Goal: Information Seeking & Learning: Learn about a topic

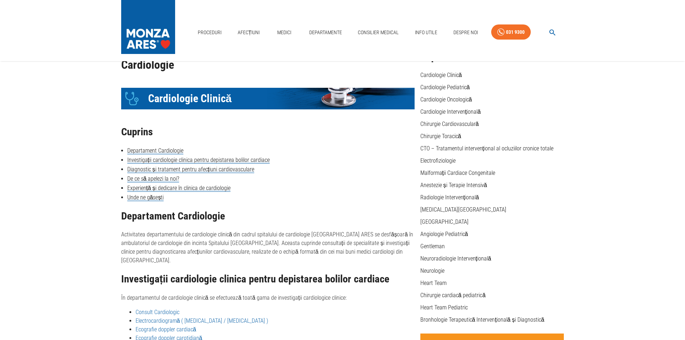
scroll to position [36, 0]
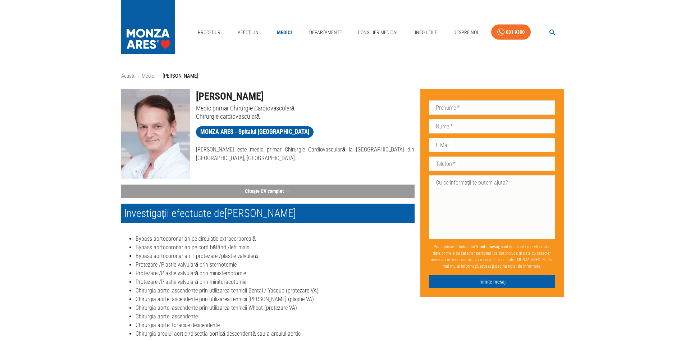
click at [233, 27] on nav "Proceduri Afecțiuni Medici Departamente Consilier Medical Info Utile Despre Noi…" at bounding box center [379, 31] width 369 height 24
click at [235, 28] on link "Afecțiuni" at bounding box center [249, 32] width 28 height 15
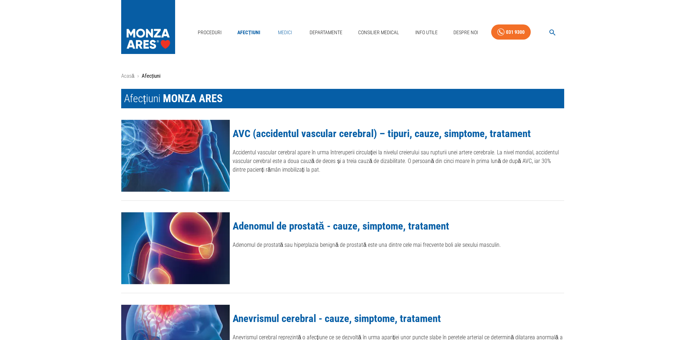
click at [275, 31] on link "Medici" at bounding box center [284, 32] width 23 height 15
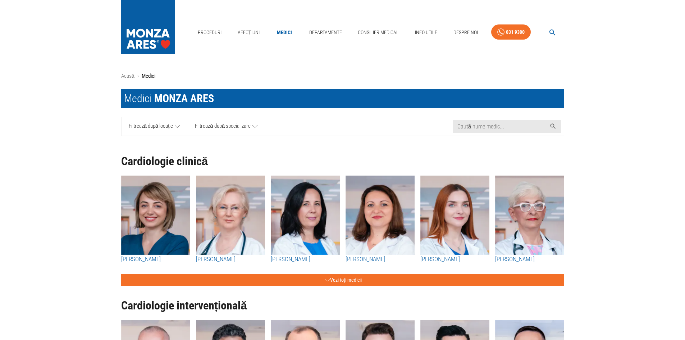
scroll to position [180, 0]
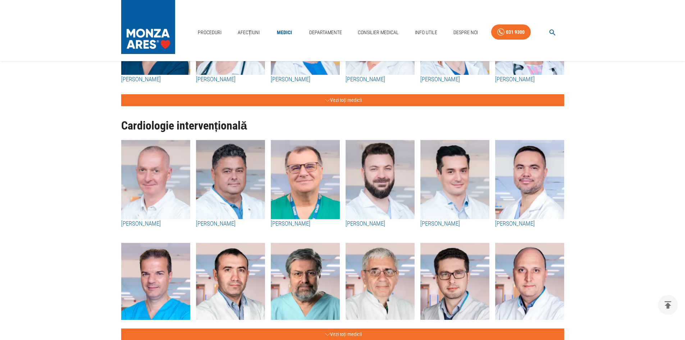
click at [220, 190] on img "button" at bounding box center [230, 179] width 69 height 79
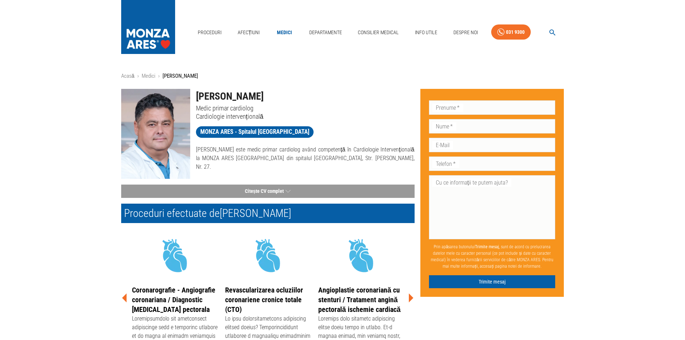
drag, startPoint x: 197, startPoint y: 94, endPoint x: 284, endPoint y: 94, distance: 87.0
click at [284, 94] on h1 "[PERSON_NAME]" at bounding box center [305, 96] width 219 height 15
copy h1 "[PERSON_NAME]"
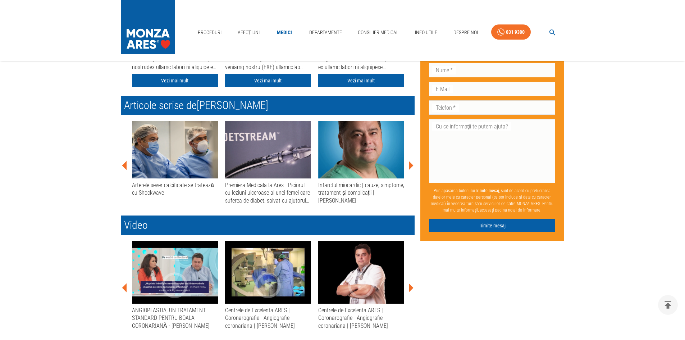
scroll to position [252, 0]
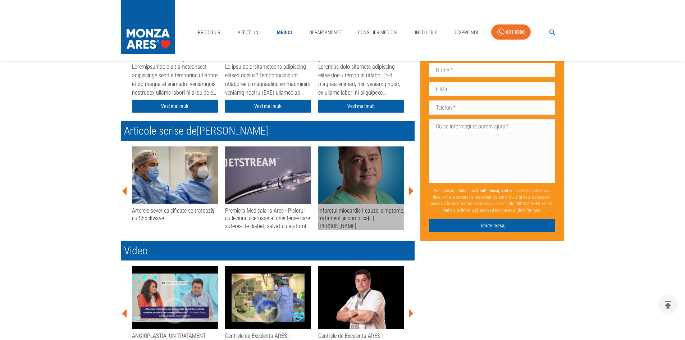
click at [385, 192] on img at bounding box center [361, 175] width 86 height 58
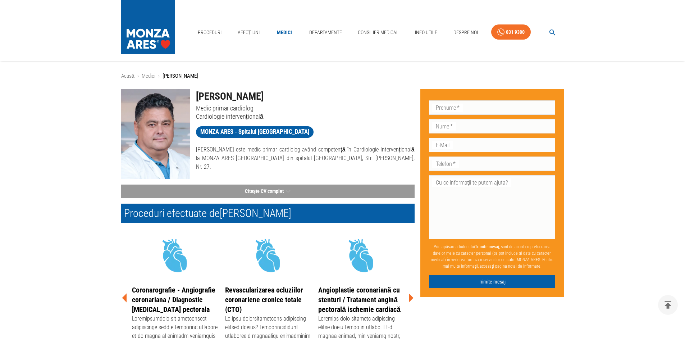
scroll to position [252, 0]
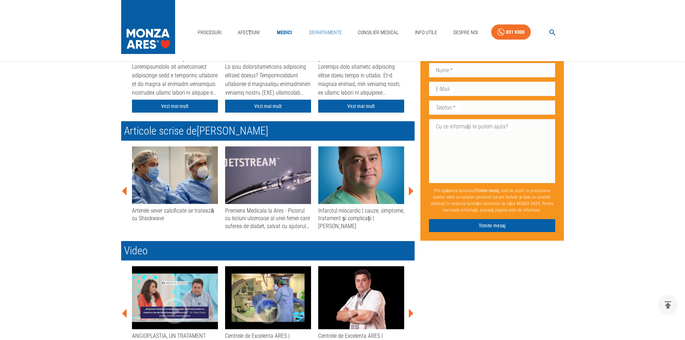
click at [342, 27] on link "Departamente" at bounding box center [325, 32] width 38 height 15
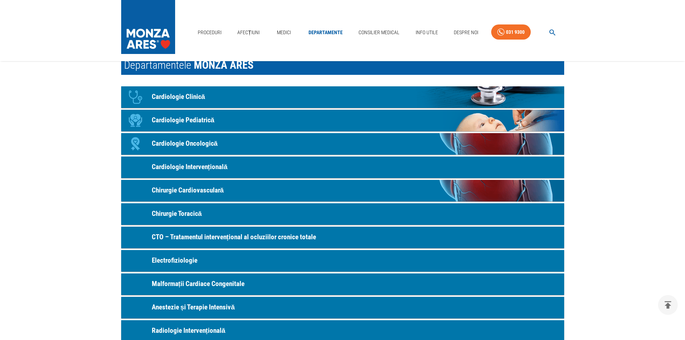
scroll to position [144, 0]
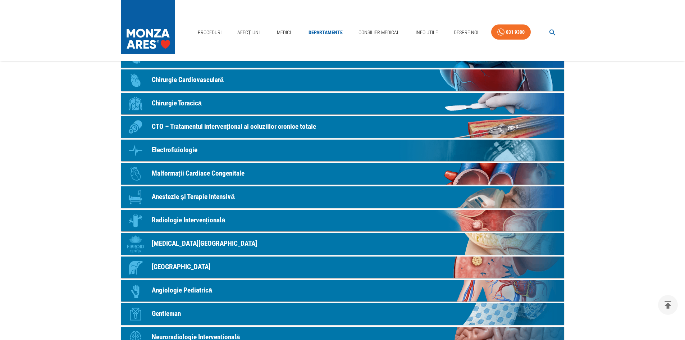
click at [174, 80] on p "Chirurgie Cardiovasculară" at bounding box center [188, 80] width 72 height 10
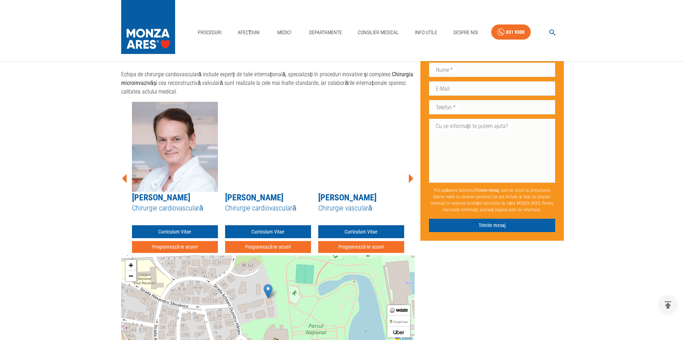
scroll to position [755, 0]
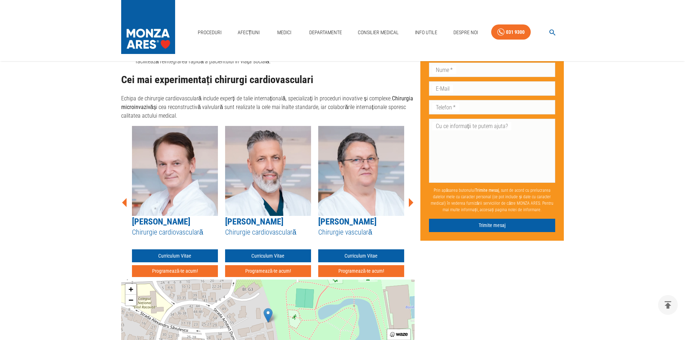
click at [381, 194] on img at bounding box center [361, 171] width 86 height 90
click at [362, 160] on img at bounding box center [361, 171] width 86 height 90
click at [370, 250] on link "Curriculum Vitae" at bounding box center [361, 255] width 86 height 13
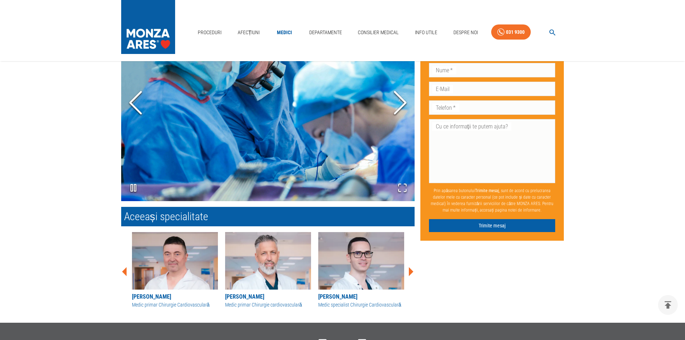
scroll to position [827, 0]
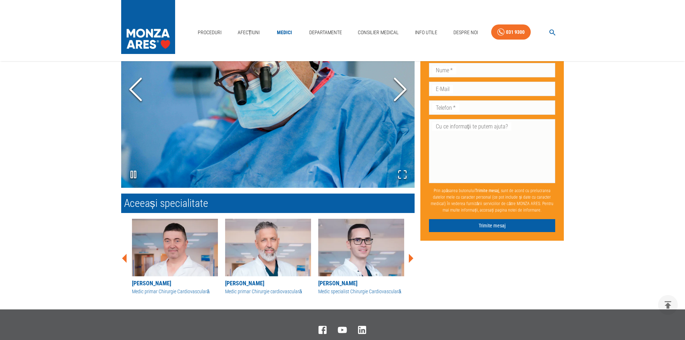
click at [380, 262] on img at bounding box center [361, 248] width 86 height 58
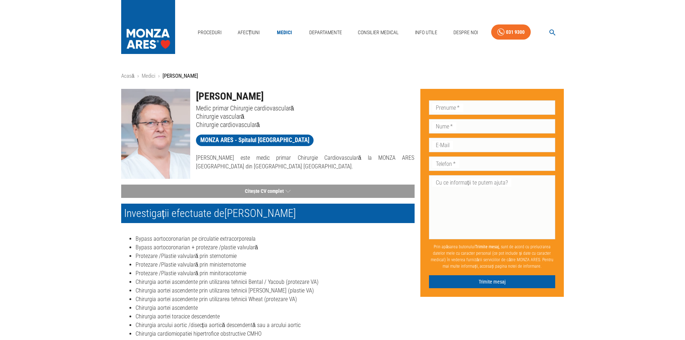
click at [298, 30] on nav "Proceduri Afecțiuni Medici Departamente Consilier Medical Info Utile Despre Noi…" at bounding box center [379, 31] width 369 height 24
click at [290, 32] on link "Medici" at bounding box center [284, 32] width 23 height 15
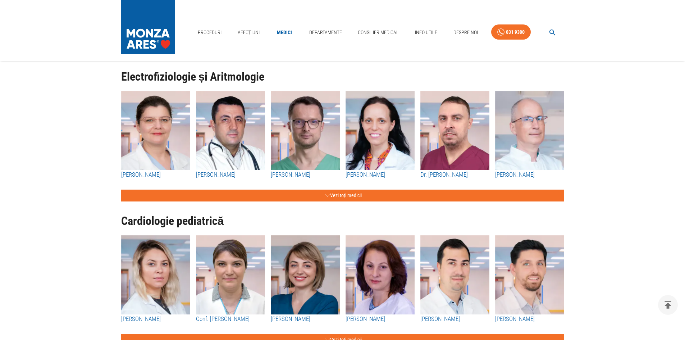
scroll to position [431, 0]
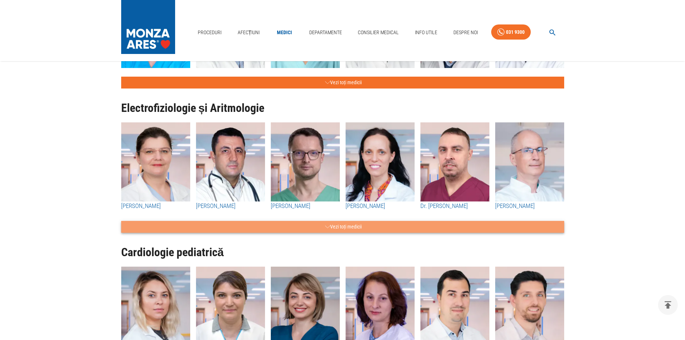
click at [343, 229] on button "Vezi toți medicii" at bounding box center [342, 227] width 443 height 12
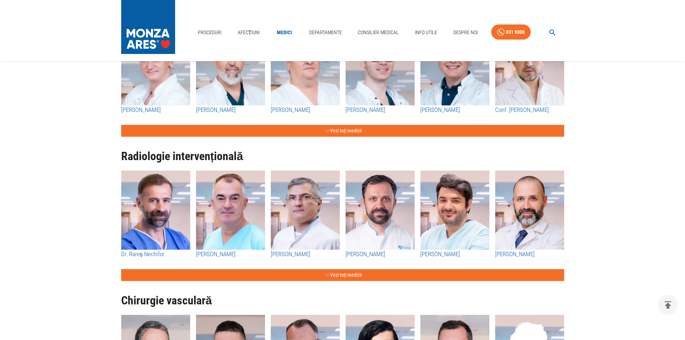
scroll to position [1150, 0]
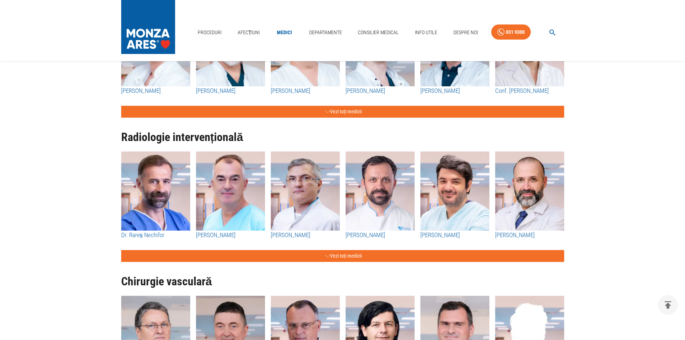
click at [366, 118] on div "Radiologie intervențională Dr. Rareș Nechifor Dr. Florin Bloj Dr. Mugur Grasu D…" at bounding box center [339, 190] width 449 height 144
click at [352, 259] on button "Vezi toți medicii" at bounding box center [342, 256] width 443 height 12
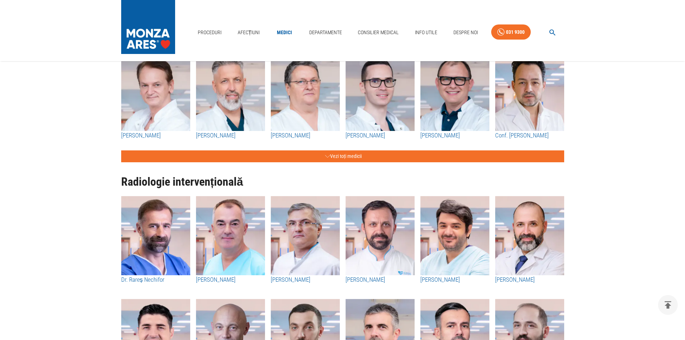
scroll to position [1078, 0]
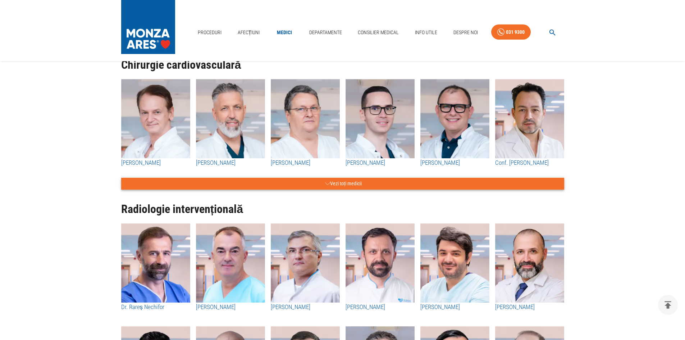
click at [303, 183] on button "Vezi toți medicii" at bounding box center [342, 184] width 443 height 12
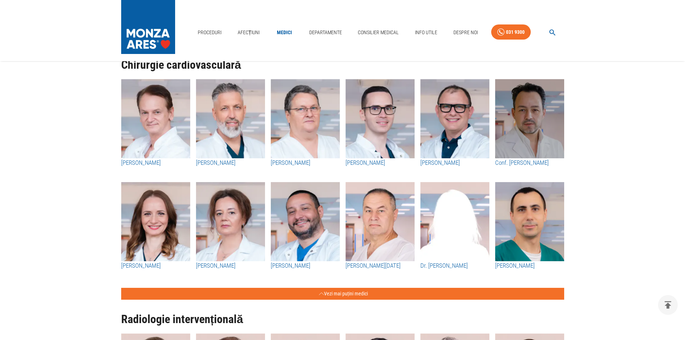
click at [540, 139] on img "button" at bounding box center [529, 118] width 69 height 79
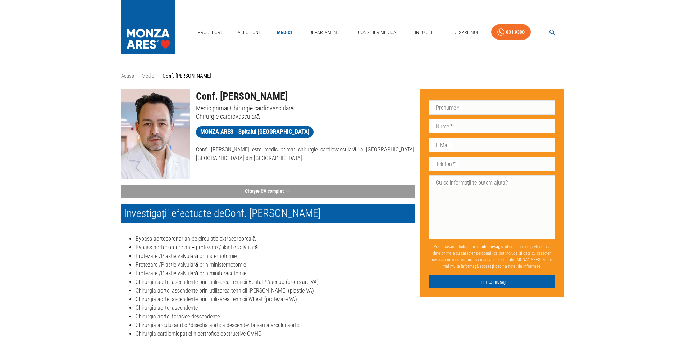
drag, startPoint x: 196, startPoint y: 96, endPoint x: 301, endPoint y: 91, distance: 105.1
click at [301, 91] on h1 "Conf. Dr. Cătălin Badiu" at bounding box center [305, 96] width 219 height 15
click at [312, 156] on p "Conf. Dr. Cătălin Badiu este medic primar chirurgie cardiovasculară la MONZA AR…" at bounding box center [305, 153] width 219 height 17
click at [149, 15] on img at bounding box center [148, 25] width 54 height 50
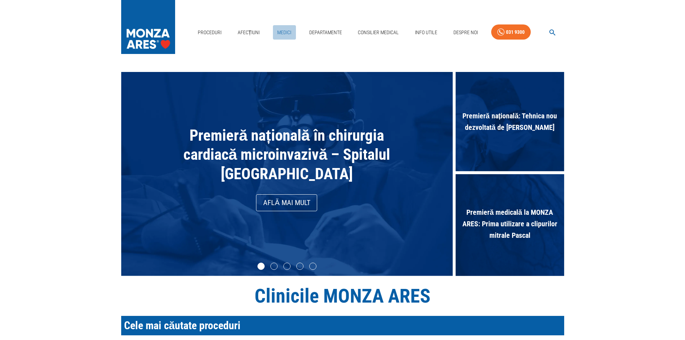
click at [274, 32] on link "Medici" at bounding box center [284, 32] width 23 height 15
click at [275, 32] on link "Medici" at bounding box center [284, 32] width 23 height 15
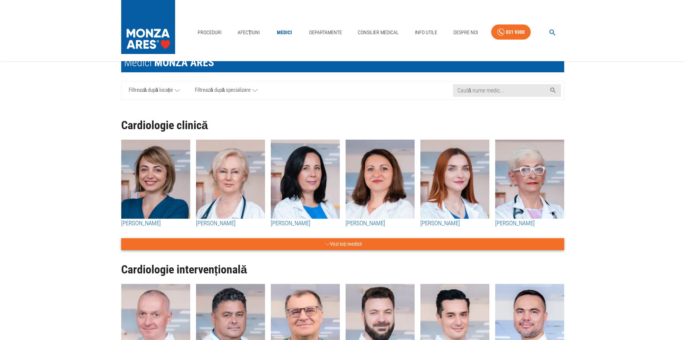
click at [310, 243] on button "Vezi toți medicii" at bounding box center [342, 244] width 443 height 12
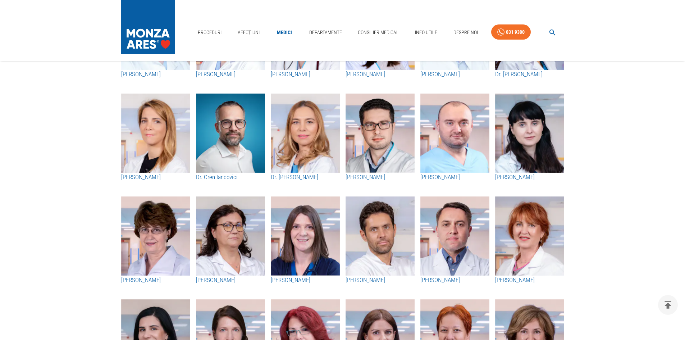
scroll to position [467, 0]
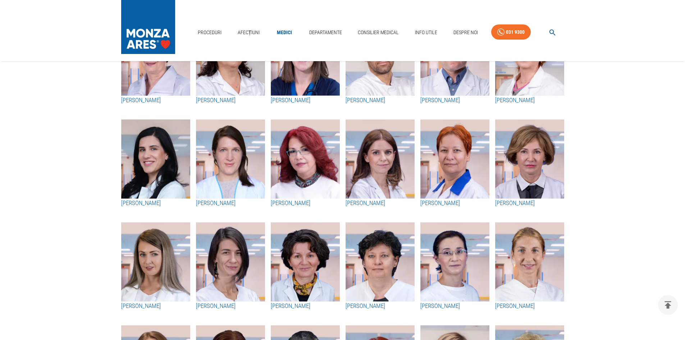
click at [372, 82] on img "button" at bounding box center [379, 56] width 69 height 79
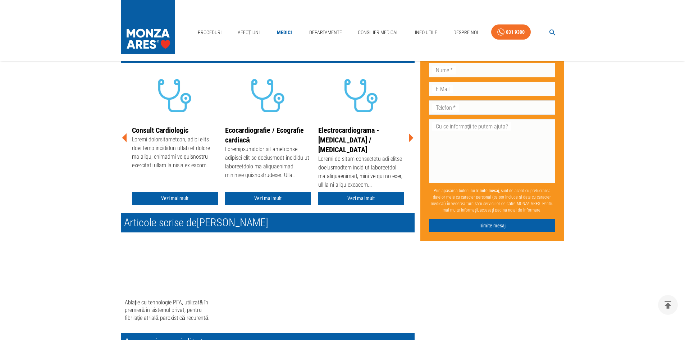
scroll to position [36, 0]
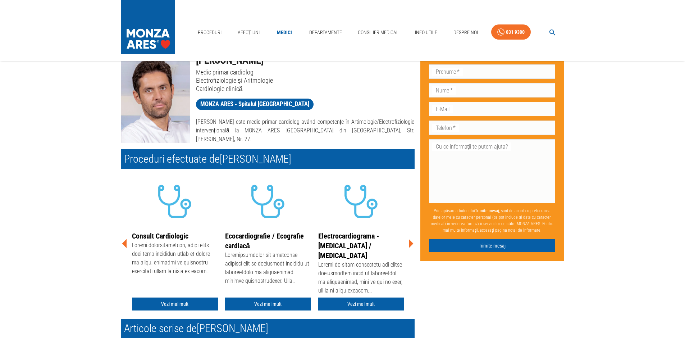
click at [412, 244] on icon at bounding box center [411, 243] width 5 height 9
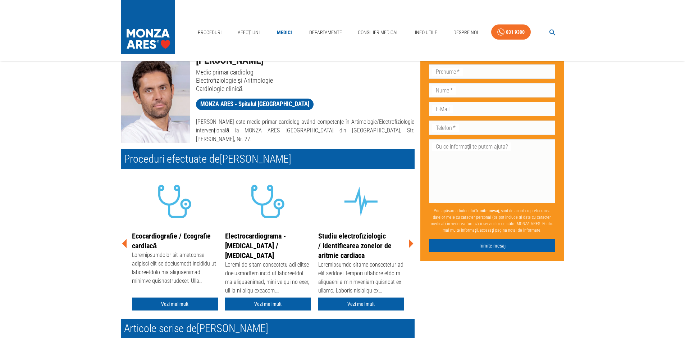
click at [409, 245] on icon at bounding box center [411, 243] width 5 height 9
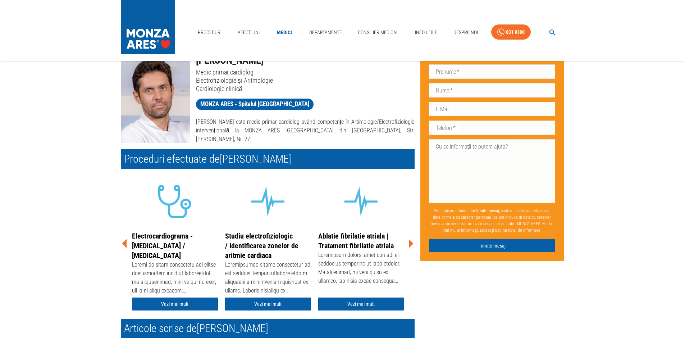
click at [406, 241] on icon at bounding box center [411, 244] width 22 height 22
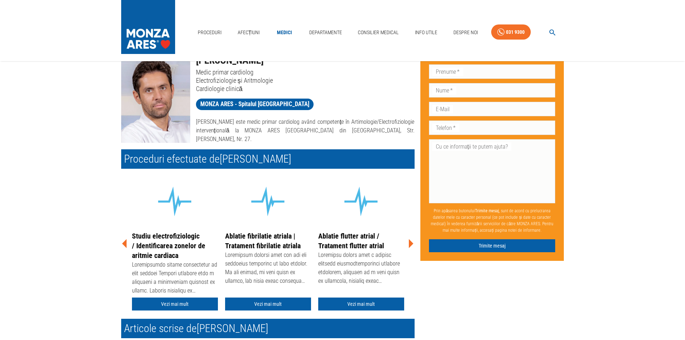
click at [406, 241] on icon at bounding box center [411, 244] width 22 height 22
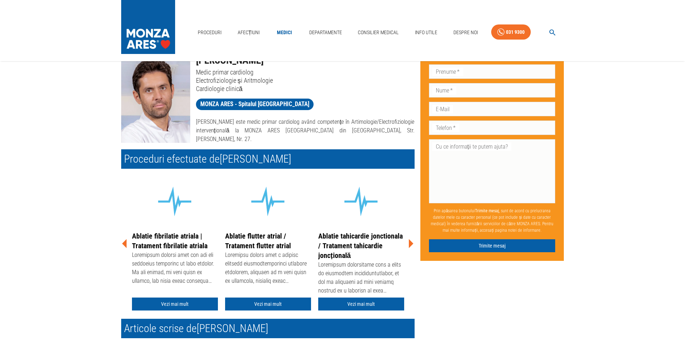
click at [406, 241] on icon at bounding box center [411, 244] width 22 height 22
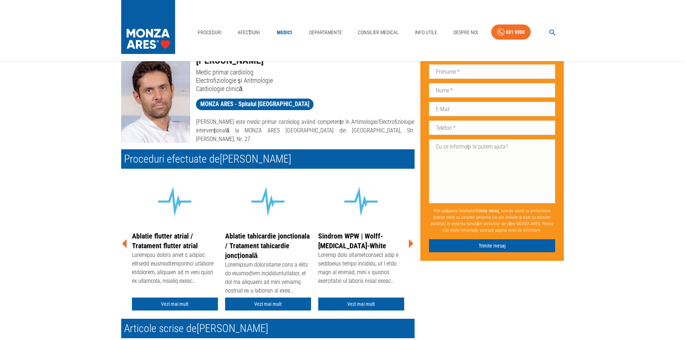
click at [406, 241] on icon at bounding box center [411, 244] width 22 height 22
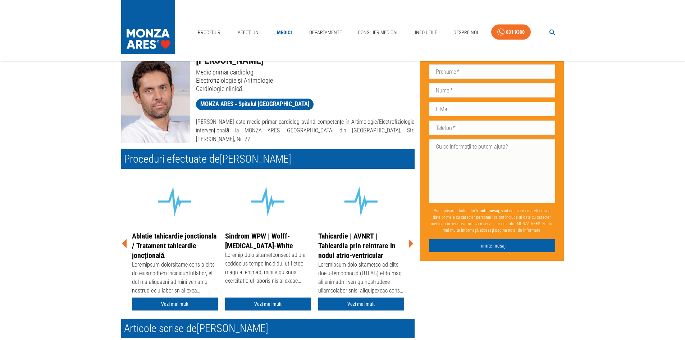
click at [406, 241] on icon at bounding box center [411, 244] width 22 height 22
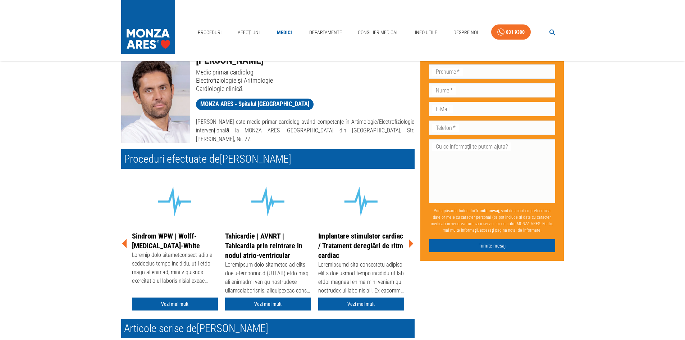
click at [406, 241] on icon at bounding box center [411, 244] width 22 height 22
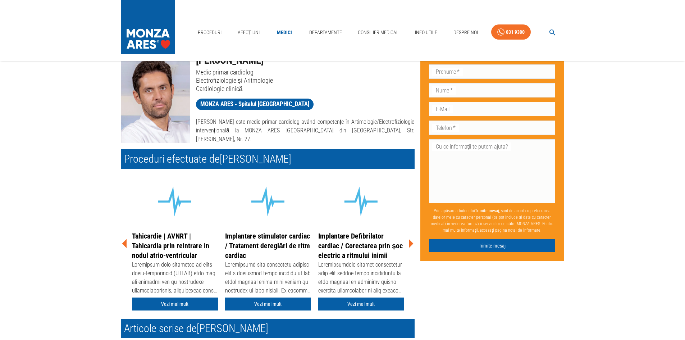
click at [406, 241] on icon at bounding box center [411, 244] width 22 height 22
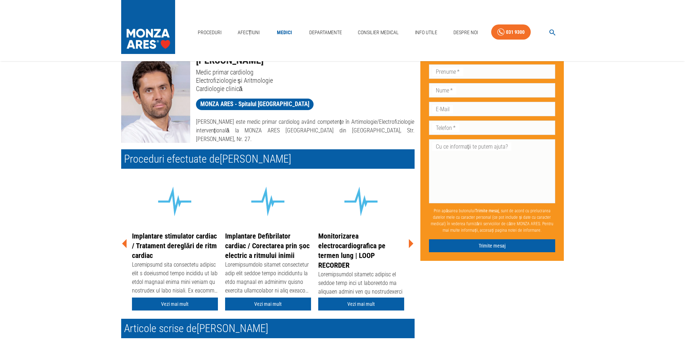
click at [406, 241] on icon at bounding box center [411, 244] width 22 height 22
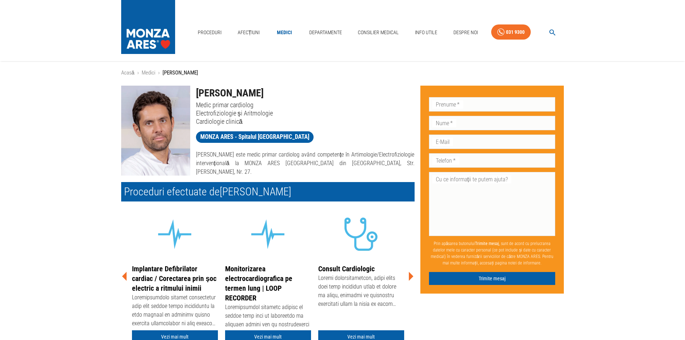
scroll to position [0, 0]
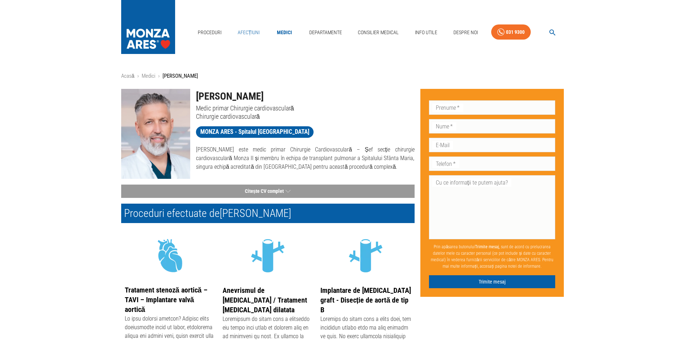
click at [247, 31] on link "Afecțiuni" at bounding box center [249, 32] width 28 height 15
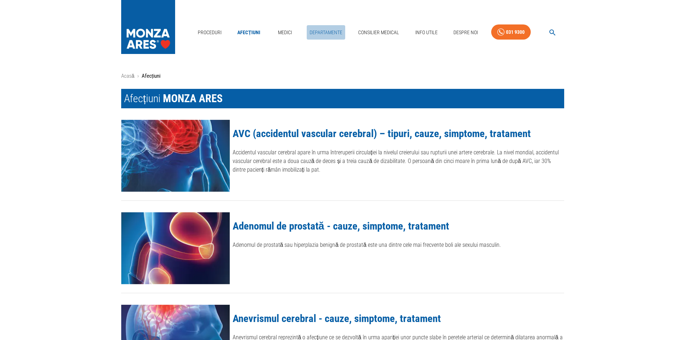
click at [315, 29] on link "Departamente" at bounding box center [326, 32] width 38 height 15
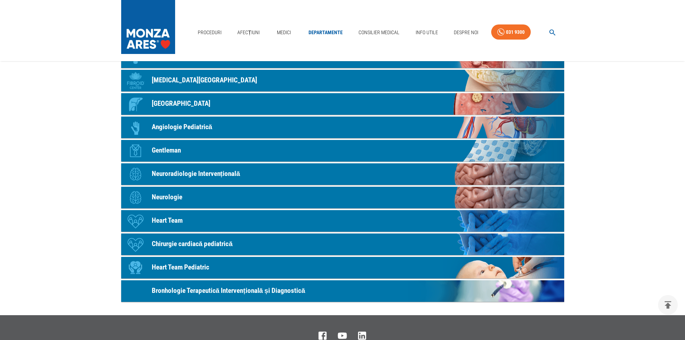
scroll to position [320, 0]
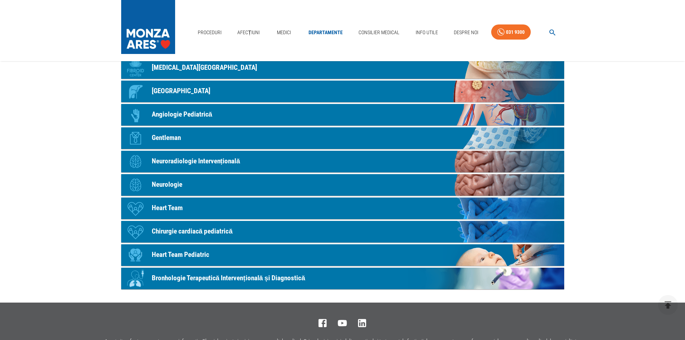
click at [167, 182] on p "Neurologie" at bounding box center [167, 184] width 31 height 10
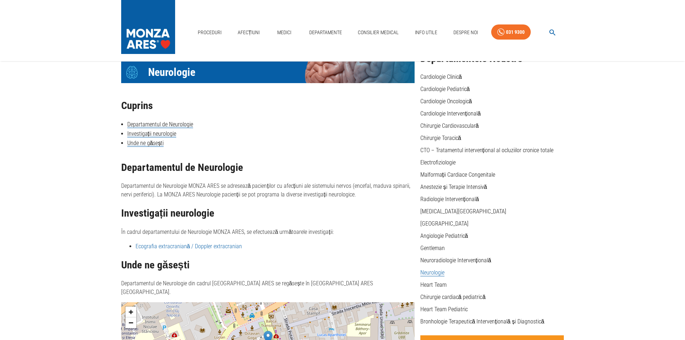
scroll to position [320, 0]
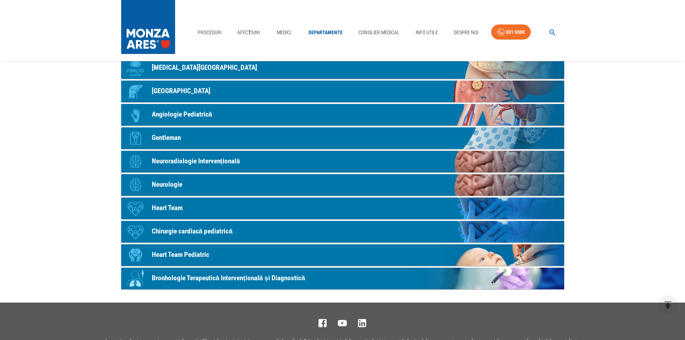
click at [194, 159] on p "Neuroradiologie Intervențională" at bounding box center [196, 161] width 88 height 10
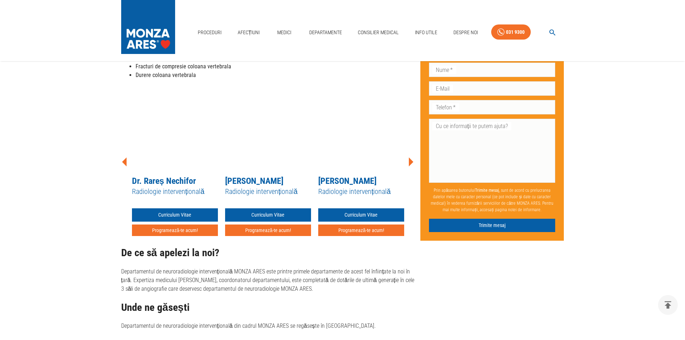
scroll to position [395, 0]
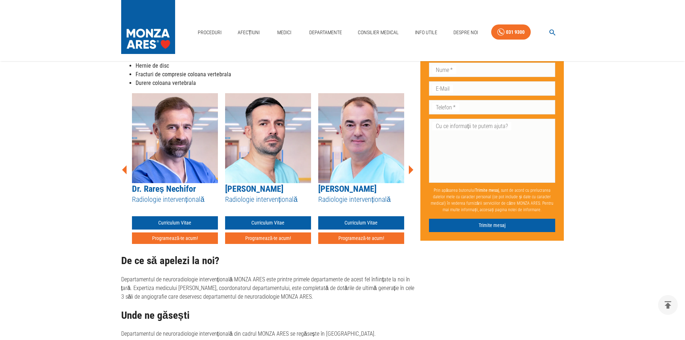
click at [412, 174] on icon at bounding box center [411, 170] width 22 height 22
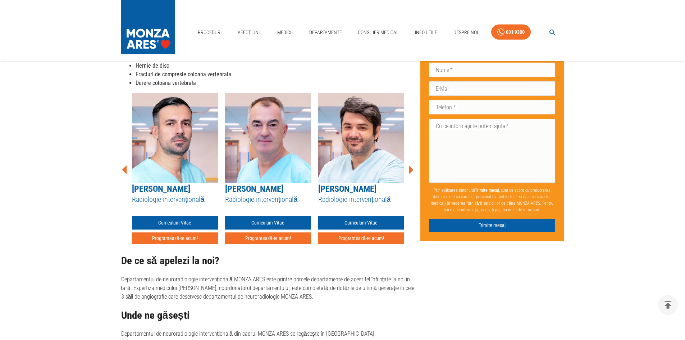
click at [412, 174] on icon at bounding box center [411, 170] width 22 height 22
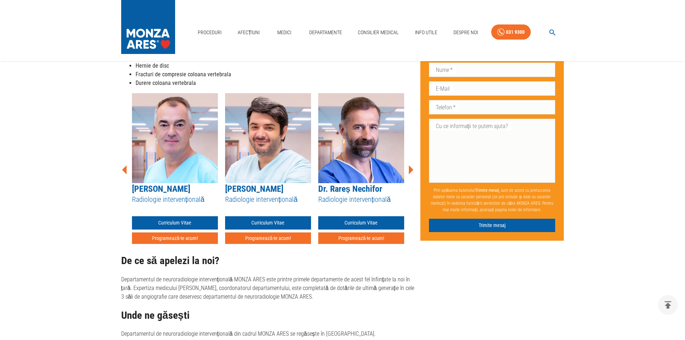
click at [412, 174] on icon at bounding box center [411, 170] width 22 height 22
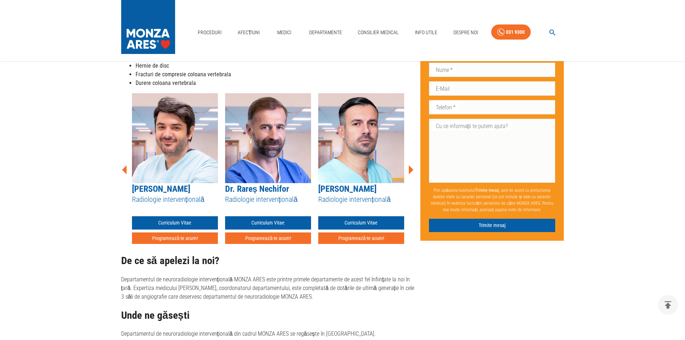
click at [260, 118] on img at bounding box center [268, 138] width 86 height 90
click at [266, 223] on link "Curriculum Vitae" at bounding box center [268, 222] width 86 height 13
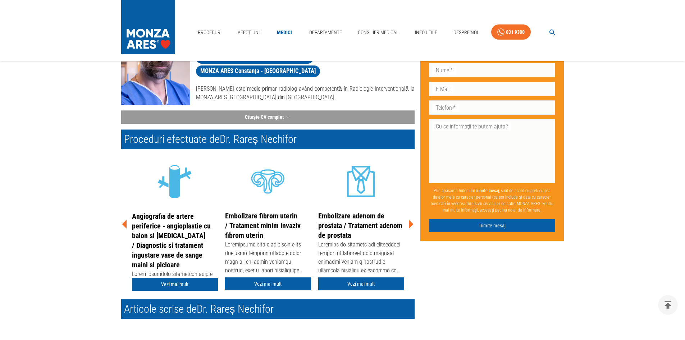
scroll to position [72, 0]
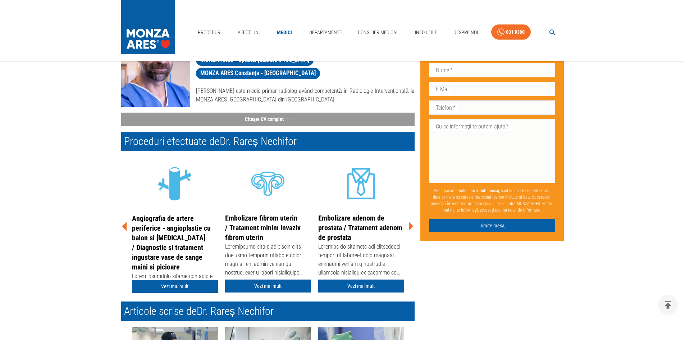
click at [409, 230] on icon at bounding box center [411, 226] width 22 height 22
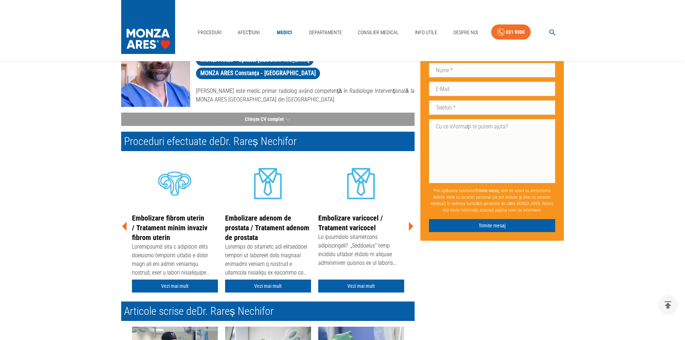
click at [409, 230] on icon at bounding box center [411, 226] width 22 height 22
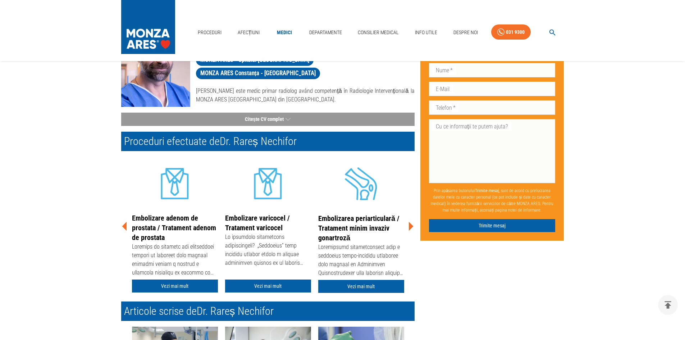
click at [409, 230] on icon at bounding box center [411, 226] width 22 height 22
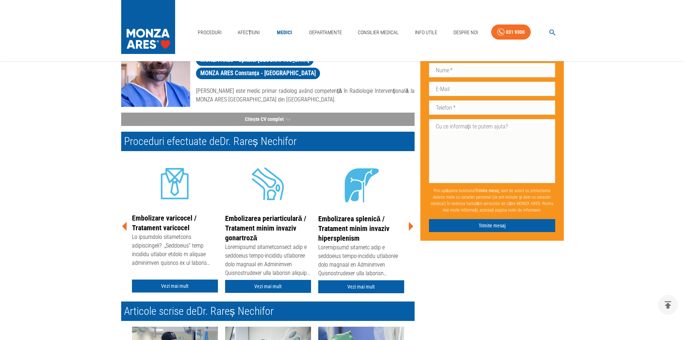
click at [409, 230] on icon at bounding box center [411, 226] width 22 height 22
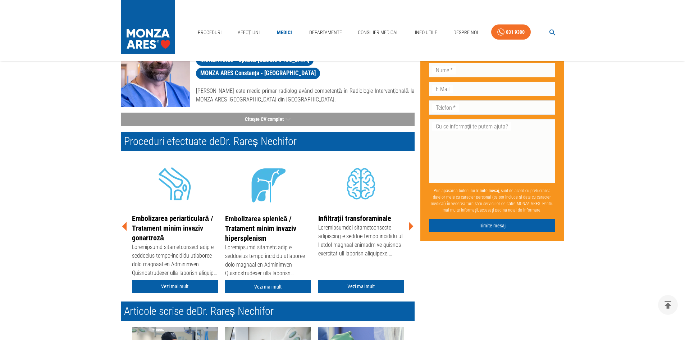
click at [409, 230] on icon at bounding box center [411, 226] width 22 height 22
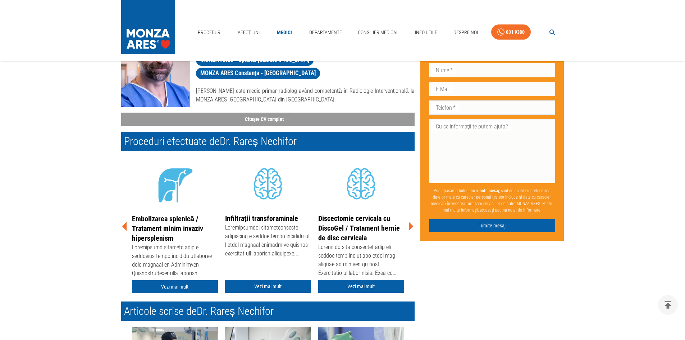
click at [409, 230] on icon at bounding box center [411, 226] width 22 height 22
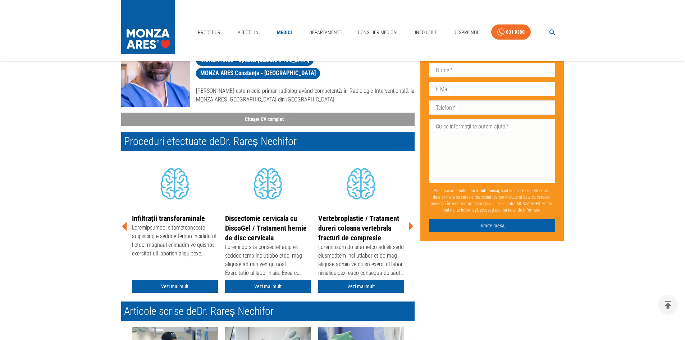
click at [409, 230] on icon at bounding box center [411, 226] width 22 height 22
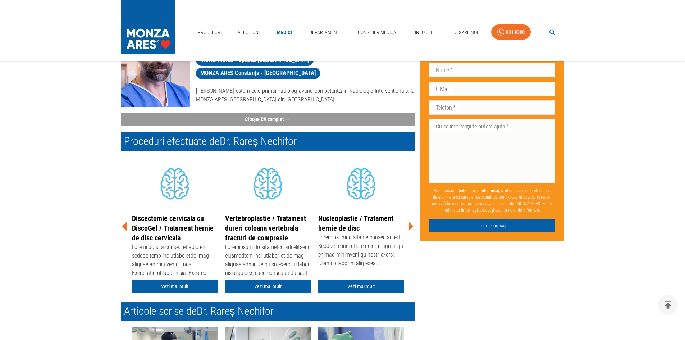
click at [409, 230] on icon at bounding box center [411, 226] width 22 height 22
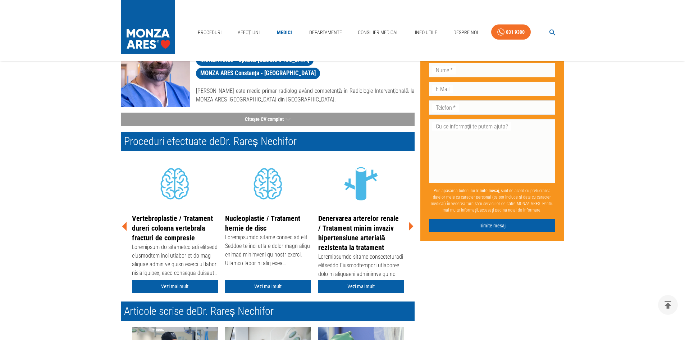
click at [409, 230] on icon at bounding box center [411, 226] width 22 height 22
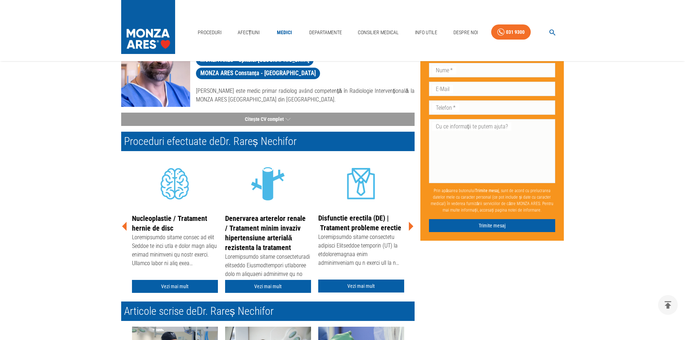
click at [409, 230] on icon at bounding box center [411, 226] width 22 height 22
drag, startPoint x: 129, startPoint y: 224, endPoint x: 124, endPoint y: 224, distance: 4.3
click at [129, 224] on div "Nucleoplastie / Tratament hernie de disc Vezi mai mult" at bounding box center [174, 225] width 93 height 136
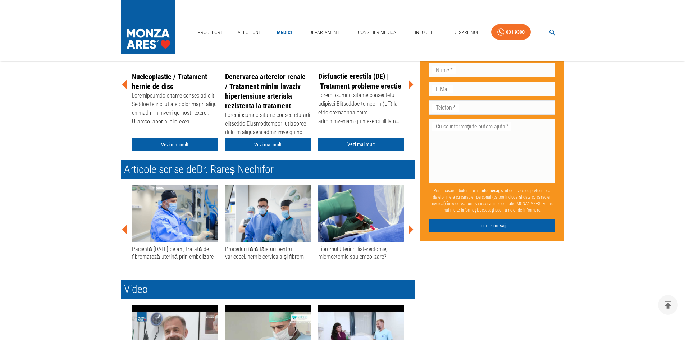
scroll to position [216, 0]
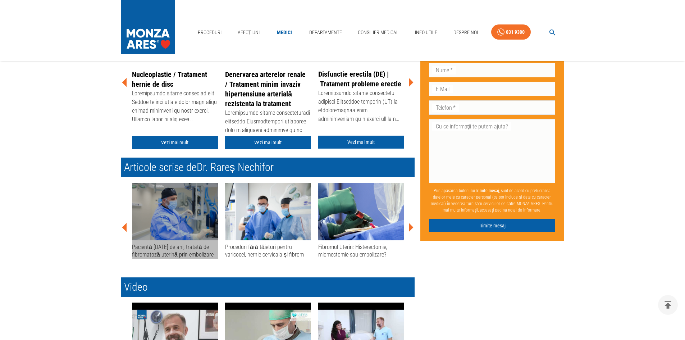
click at [188, 214] on img at bounding box center [175, 212] width 86 height 58
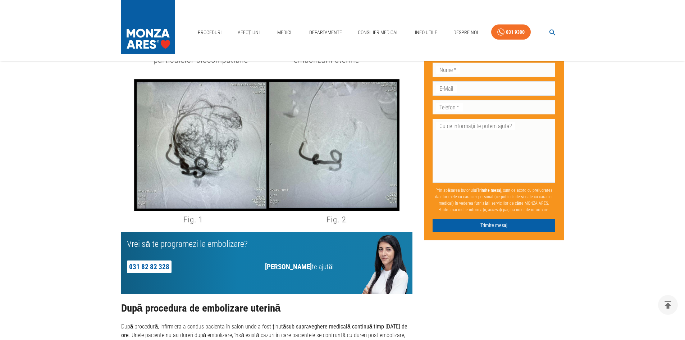
scroll to position [935, 0]
